Goal: Use online tool/utility: Utilize a website feature to perform a specific function

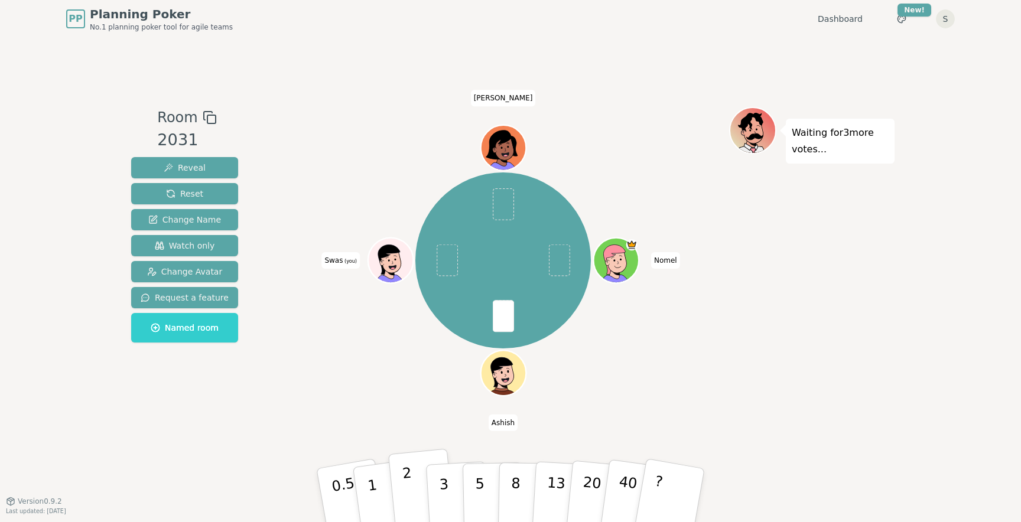
click at [411, 482] on button "2" at bounding box center [421, 496] width 67 height 94
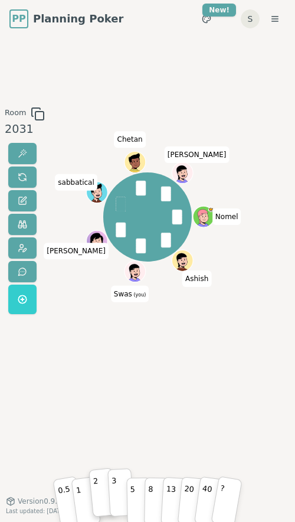
click at [116, 492] on p "3" at bounding box center [114, 493] width 7 height 40
click at [85, 496] on button "1" at bounding box center [85, 493] width 30 height 50
click at [132, 493] on p "5" at bounding box center [132, 493] width 5 height 40
click at [122, 493] on button "3" at bounding box center [121, 493] width 27 height 48
click at [119, 499] on button "3" at bounding box center [121, 493] width 27 height 48
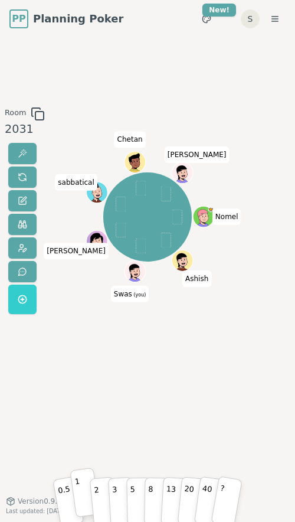
click at [84, 497] on button "1" at bounding box center [85, 493] width 30 height 50
click at [135, 494] on p "5" at bounding box center [132, 493] width 5 height 40
click at [135, 491] on button "5" at bounding box center [138, 493] width 25 height 48
click at [142, 489] on button "5" at bounding box center [138, 493] width 25 height 48
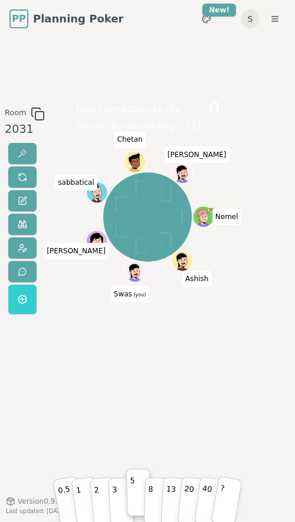
click at [142, 489] on button "5" at bounding box center [138, 493] width 25 height 48
click at [152, 491] on p "8" at bounding box center [150, 493] width 5 height 40
click at [132, 493] on p "5" at bounding box center [132, 493] width 5 height 40
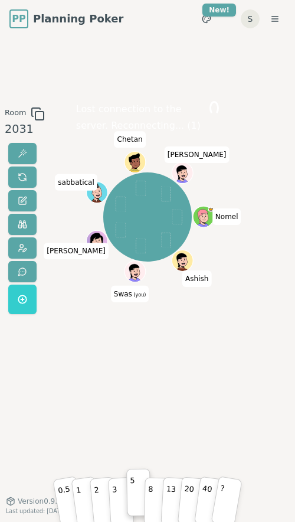
click at [132, 493] on p "5" at bounding box center [132, 493] width 5 height 40
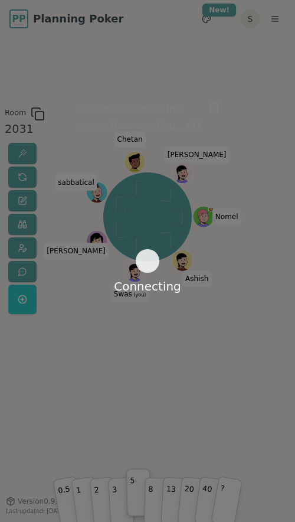
drag, startPoint x: 132, startPoint y: 493, endPoint x: 141, endPoint y: 261, distance: 233.0
click at [141, 261] on div "Connecting Room 2031 Lost connection to the server. Reconnecting... ( 1 ) Nomel…" at bounding box center [147, 269] width 295 height 325
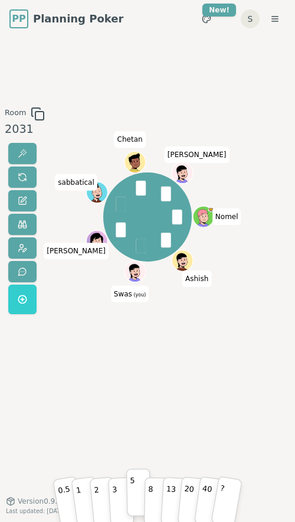
click at [134, 499] on p "5" at bounding box center [132, 493] width 5 height 40
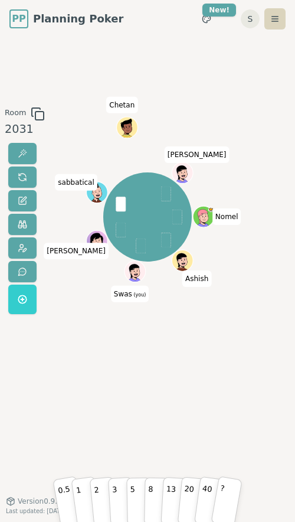
click at [271, 20] on html "PP Planning Poker No.1 planning poker tool for agile teams Dashboard Toggle the…" at bounding box center [147, 261] width 295 height 522
click at [67, 80] on html "PP Planning Poker No.1 planning poker tool for agile teams Dashboard Toggle the…" at bounding box center [147, 261] width 295 height 522
click at [21, 16] on span "PP" at bounding box center [18, 19] width 17 height 18
click at [141, 267] on icon at bounding box center [142, 267] width 2 height 1
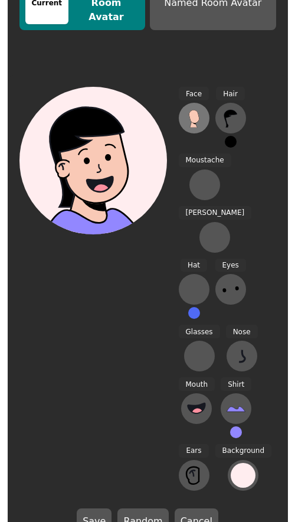
click at [199, 128] on icon at bounding box center [194, 118] width 19 height 19
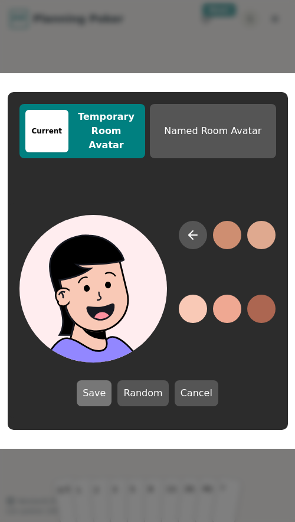
click at [102, 389] on button "Save" at bounding box center [94, 394] width 35 height 26
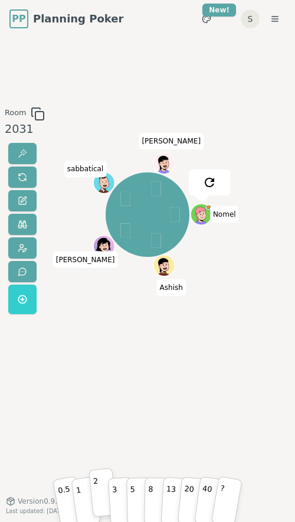
click at [103, 498] on button "2" at bounding box center [103, 492] width 28 height 49
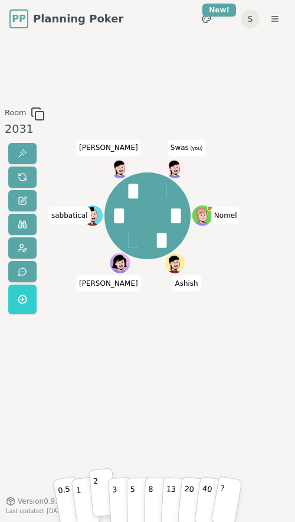
click at [100, 495] on button "2" at bounding box center [103, 492] width 28 height 49
click at [99, 488] on button "2" at bounding box center [103, 492] width 28 height 49
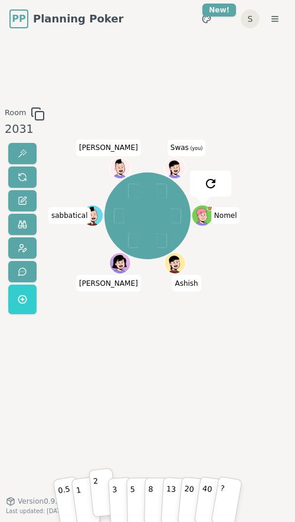
click at [102, 492] on button "2" at bounding box center [103, 492] width 28 height 49
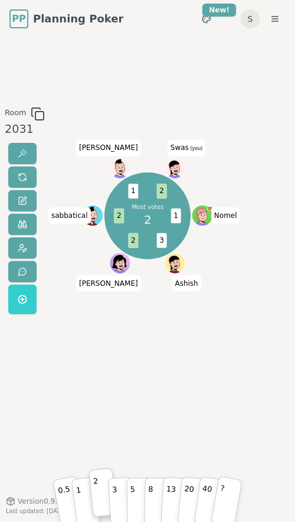
click at [256, 21] on html "PP Planning Poker No.1 planning poker tool for agile teams Dashboard Toggle the…" at bounding box center [147, 261] width 295 height 522
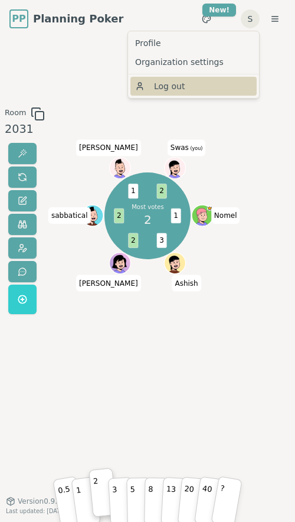
click at [177, 90] on span "Log out" at bounding box center [169, 86] width 31 height 12
